Goal: Information Seeking & Learning: Learn about a topic

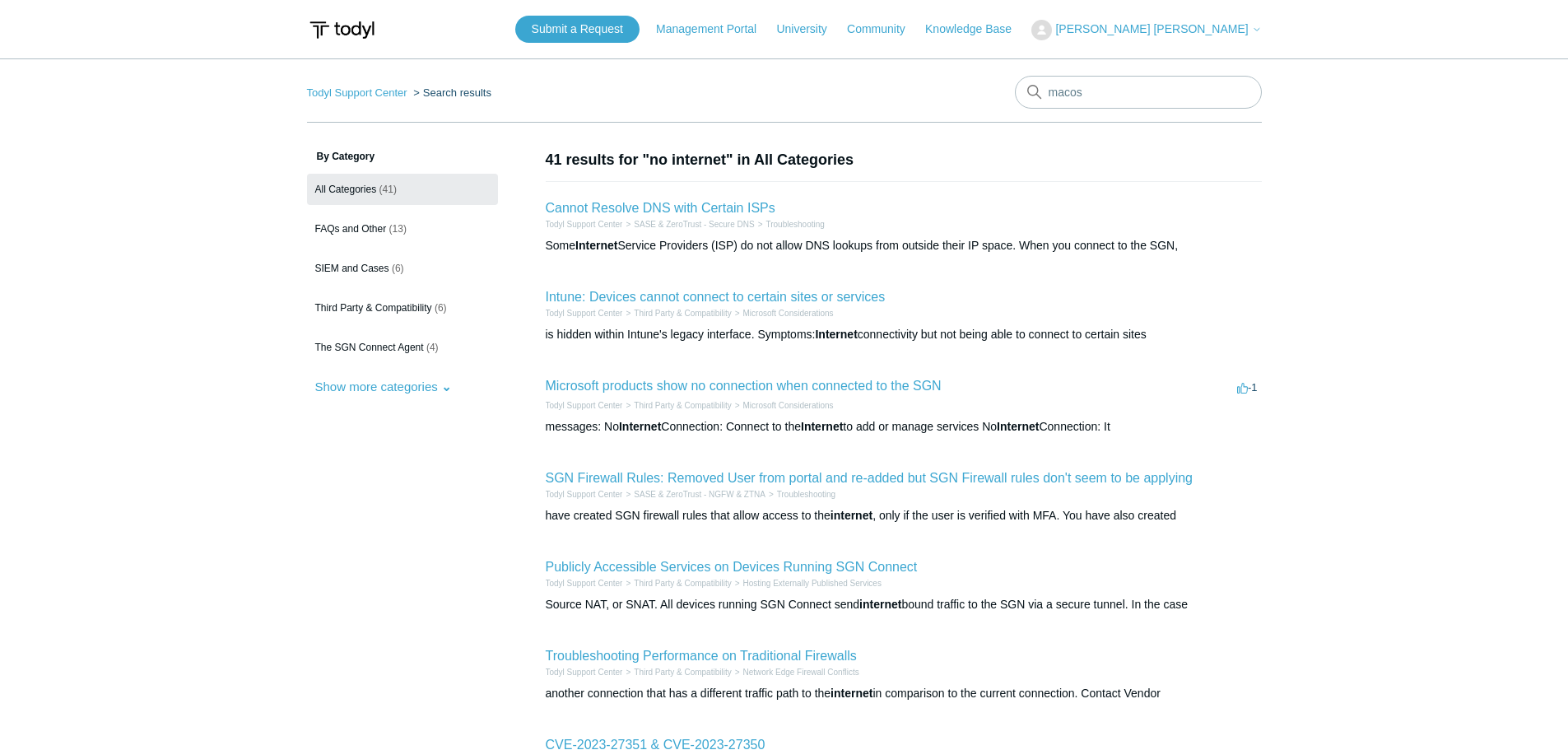
type input "macos"
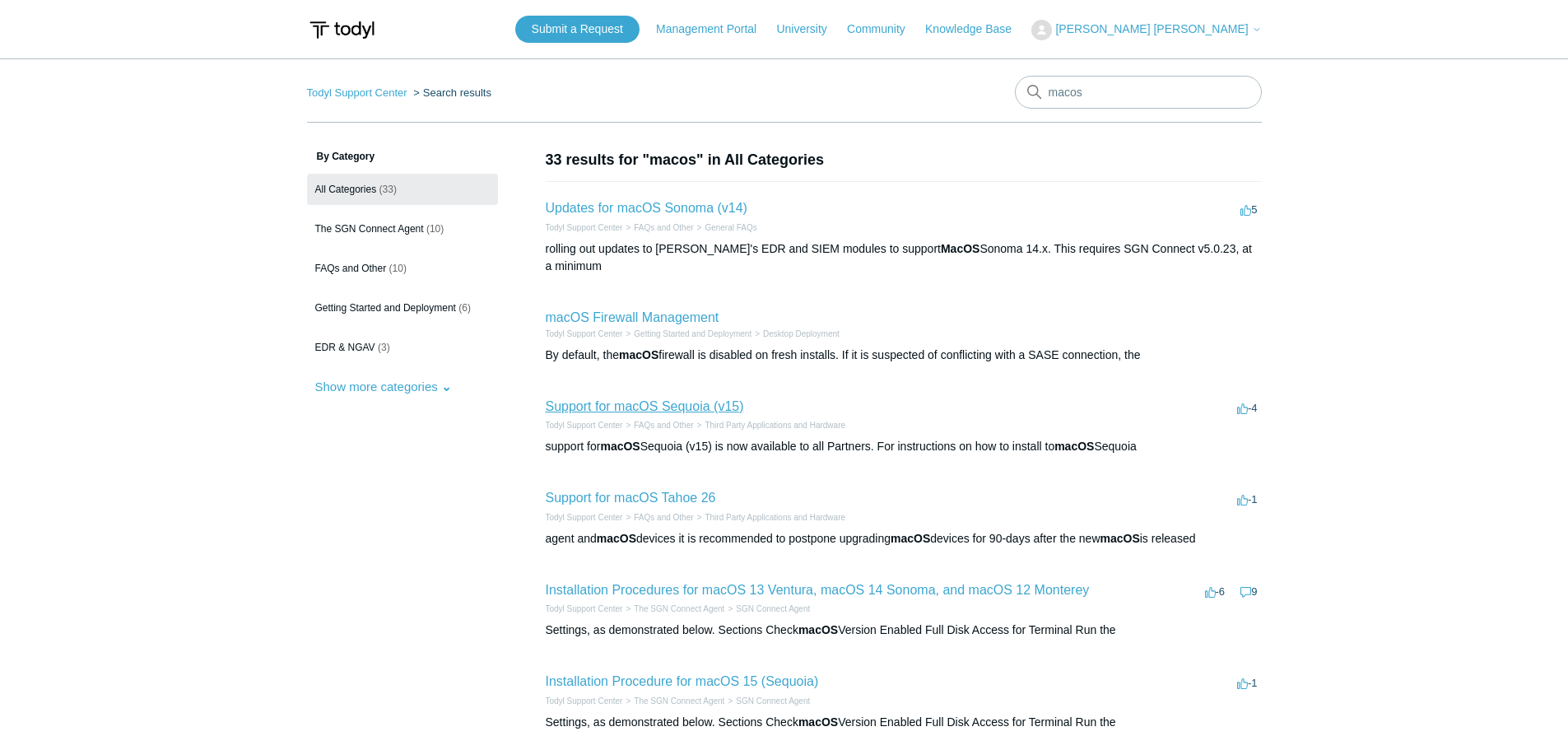
click at [623, 399] on link "Support for macOS Sequoia (v15)" at bounding box center [645, 406] width 198 height 14
